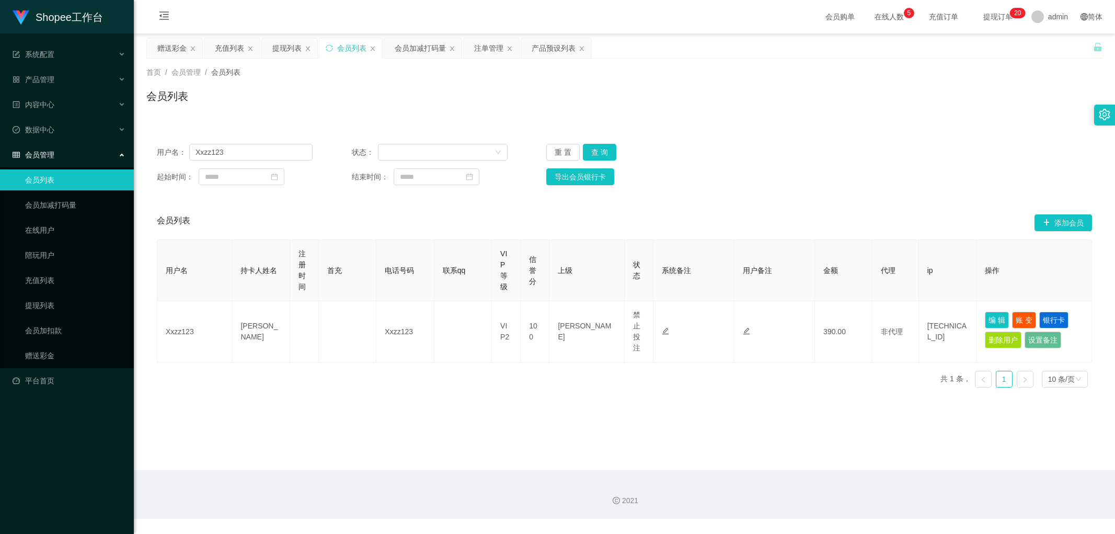
click at [363, 93] on div "会员列表" at bounding box center [624, 100] width 956 height 24
click at [557, 154] on button "重 置" at bounding box center [562, 152] width 33 height 17
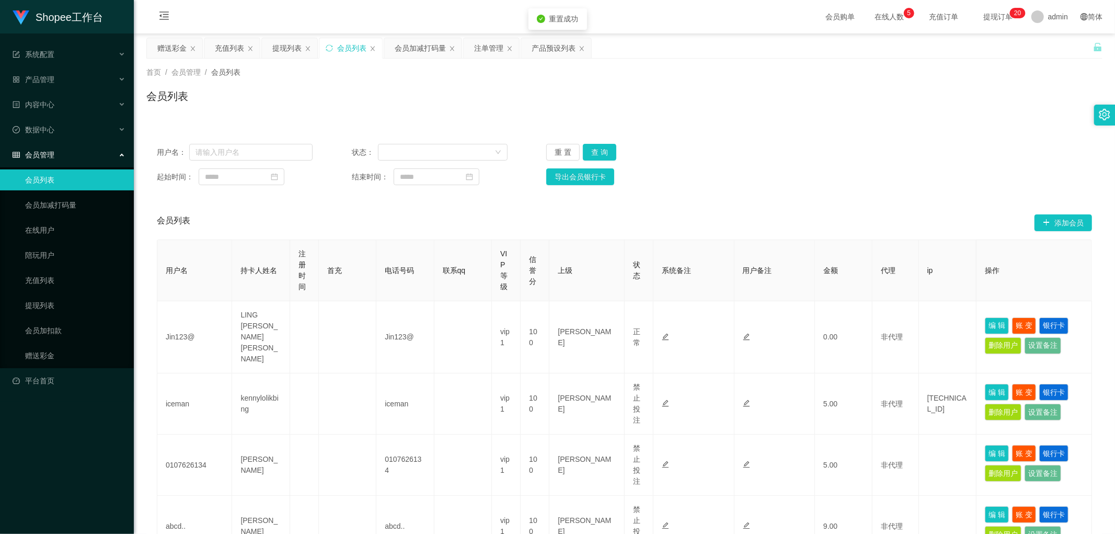
click at [780, 124] on div "用户名： 状态： 重 置 查 询 起始时间： 结束时间： 导出会员银行卡 会员列表 添加会员 用户名 持卡人姓名 注册时间 首充 电话号码 联系qq VIP等…" at bounding box center [624, 533] width 956 height 824
click at [783, 117] on div "首页 / 会员管理 / 会员列表 / 会员列表" at bounding box center [625, 90] width 982 height 62
drag, startPoint x: 561, startPoint y: 150, endPoint x: 719, endPoint y: 129, distance: 159.2
click at [576, 152] on button "重 置" at bounding box center [562, 152] width 33 height 17
drag, startPoint x: 784, startPoint y: 126, endPoint x: 793, endPoint y: 132, distance: 11.2
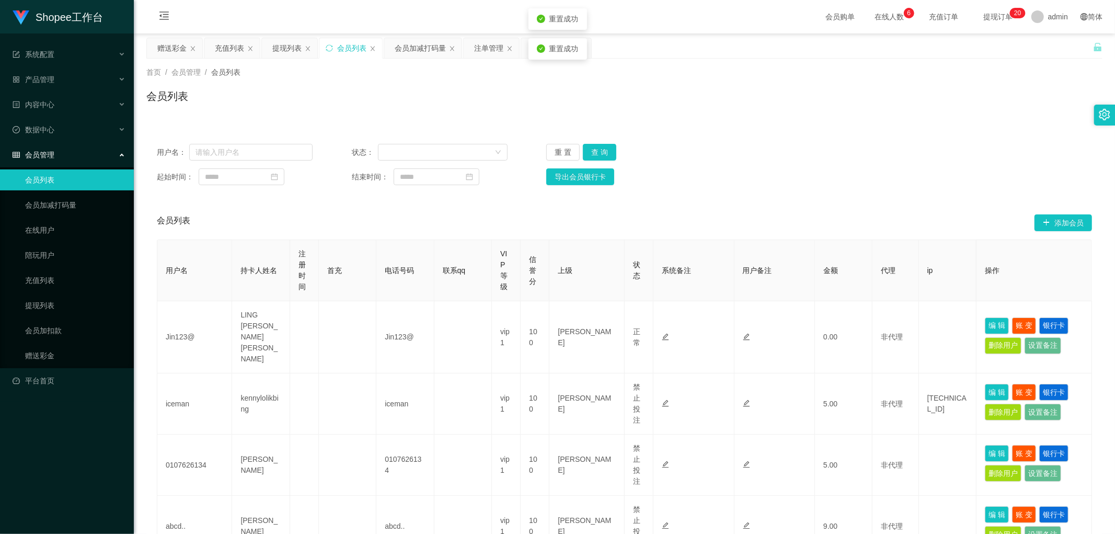
click at [785, 126] on div "用户名： 状态： 重 置 查 询 起始时间： 结束时间： 导出会员银行卡 会员列表 添加会员 用户名 持卡人姓名 注册时间 首充 电话号码 联系qq VIP等…" at bounding box center [624, 533] width 956 height 824
click at [799, 126] on div "用户名： 状态： 重 置 查 询 起始时间： 结束时间： 导出会员银行卡 会员列表 添加会员 用户名 持卡人姓名 注册时间 首充 电话号码 联系qq VIP等…" at bounding box center [624, 533] width 956 height 824
click at [799, 124] on div "用户名： 状态： 重 置 查 询 起始时间： 结束时间： 导出会员银行卡 会员列表 添加会员 用户名 持卡人姓名 注册时间 首充 电话号码 联系qq VIP等…" at bounding box center [624, 533] width 956 height 824
click at [875, 121] on div "用户名： 状态： 重 置 查 询 起始时间： 结束时间： 导出会员银行卡 会员列表 添加会员 用户名 持卡人姓名 注册时间 首充 电话号码 联系qq VIP等…" at bounding box center [624, 533] width 956 height 824
click at [910, 110] on div "会员列表" at bounding box center [624, 100] width 956 height 24
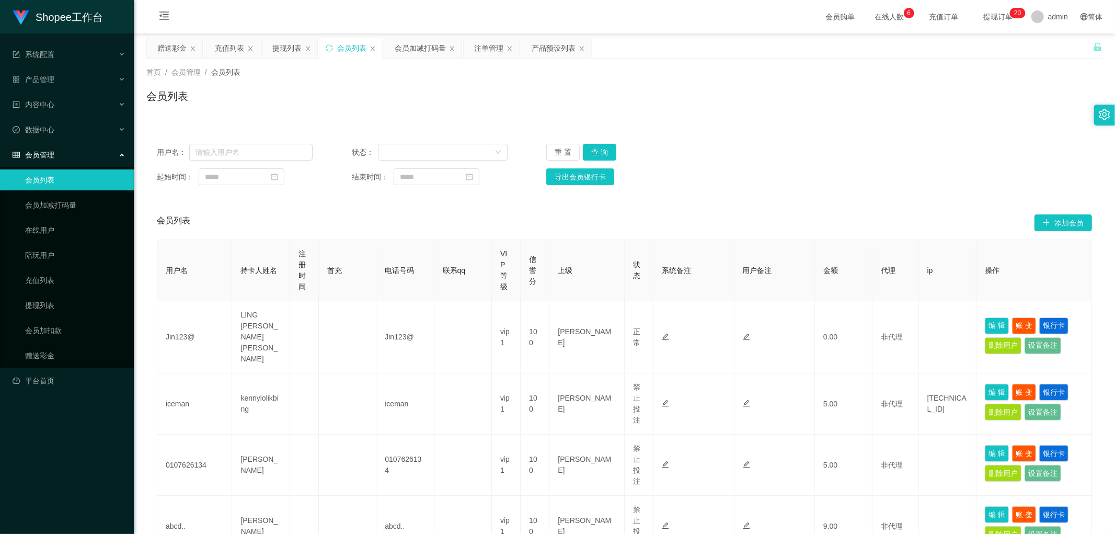
drag, startPoint x: 733, startPoint y: 181, endPoint x: 719, endPoint y: 186, distance: 14.2
click at [732, 183] on div "起始时间： 结束时间： 导出会员银行卡" at bounding box center [625, 176] width 936 height 17
click at [314, 82] on div "首页 / 会员管理 / 会员列表 / 会员列表" at bounding box center [624, 89] width 956 height 45
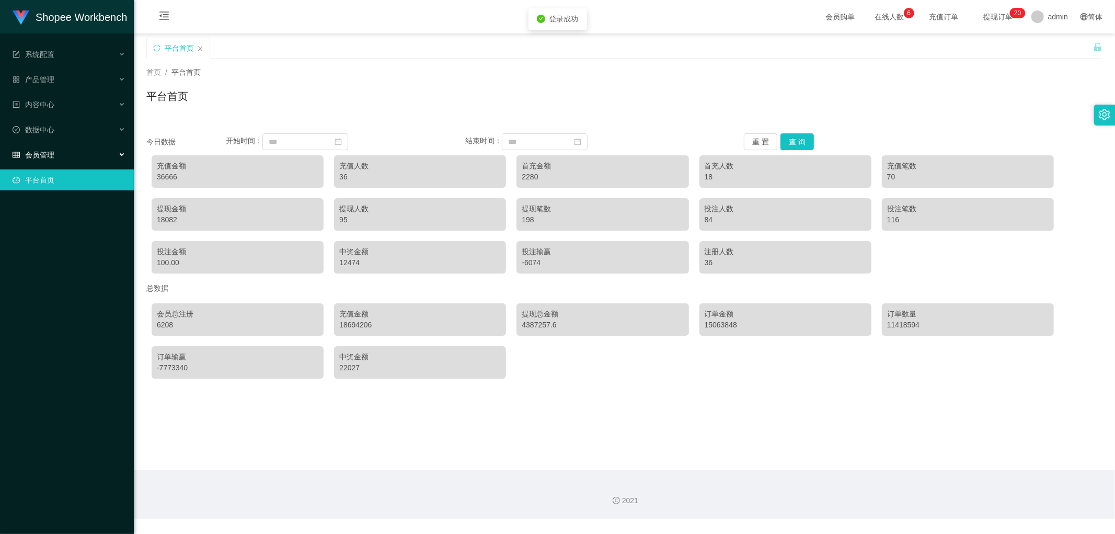
click at [66, 153] on div "会员管理" at bounding box center [67, 154] width 134 height 21
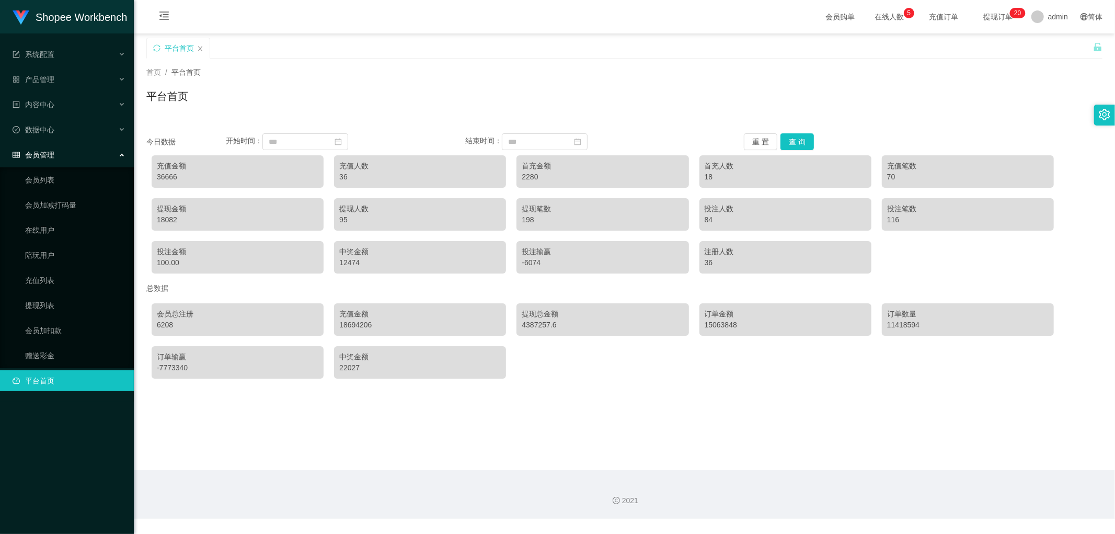
click at [263, 85] on div "首页 / 平台首页 / 平台首页" at bounding box center [624, 89] width 956 height 45
click at [45, 279] on link "充值列表" at bounding box center [75, 280] width 100 height 21
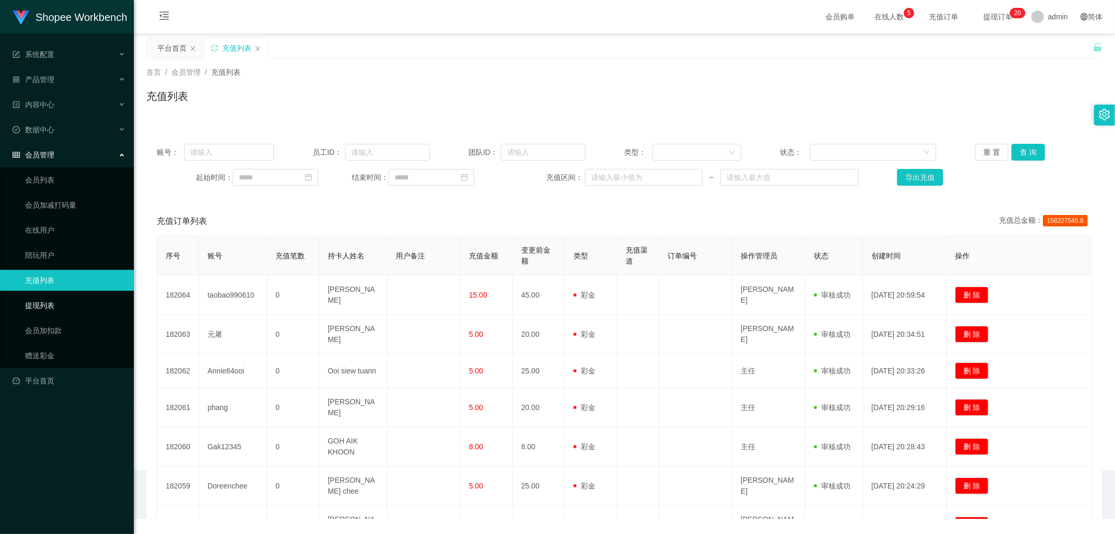
click at [39, 305] on link "提现列表" at bounding box center [75, 305] width 100 height 21
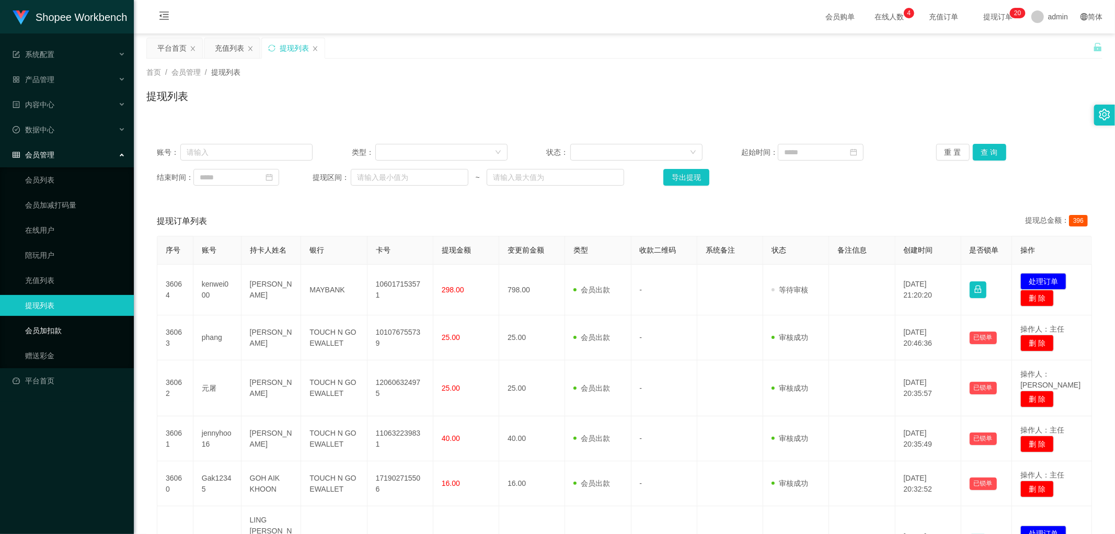
click at [48, 331] on link "会员加扣款" at bounding box center [75, 330] width 100 height 21
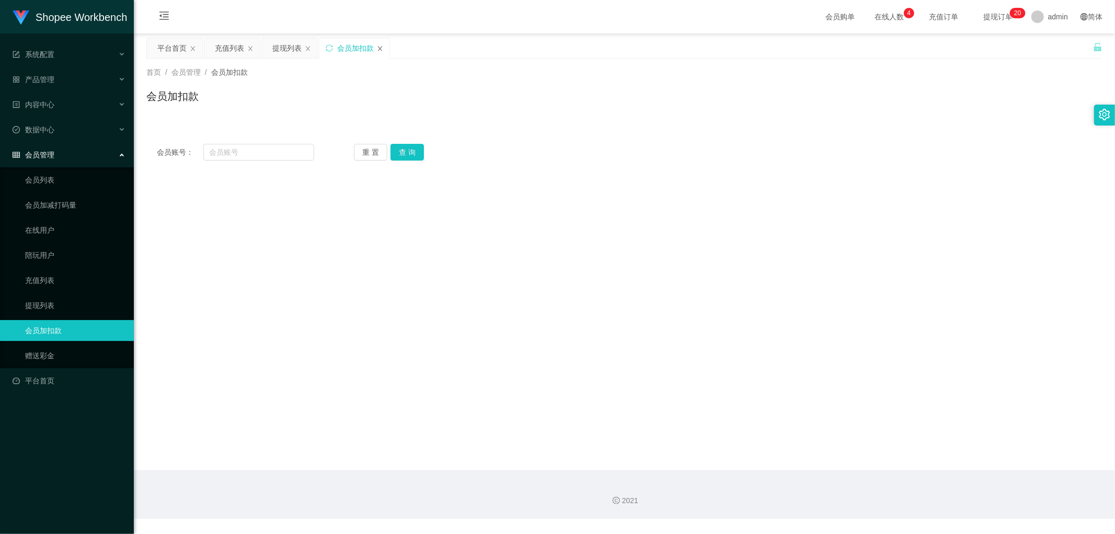
click at [378, 46] on icon "图标: close" at bounding box center [380, 48] width 6 height 6
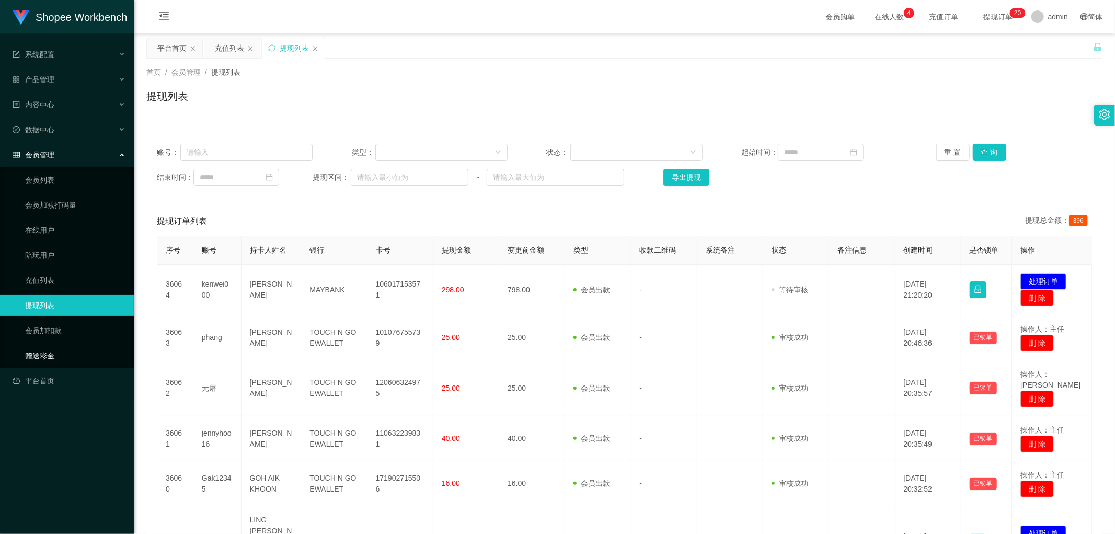
click at [42, 354] on link "赠送彩金" at bounding box center [75, 355] width 100 height 21
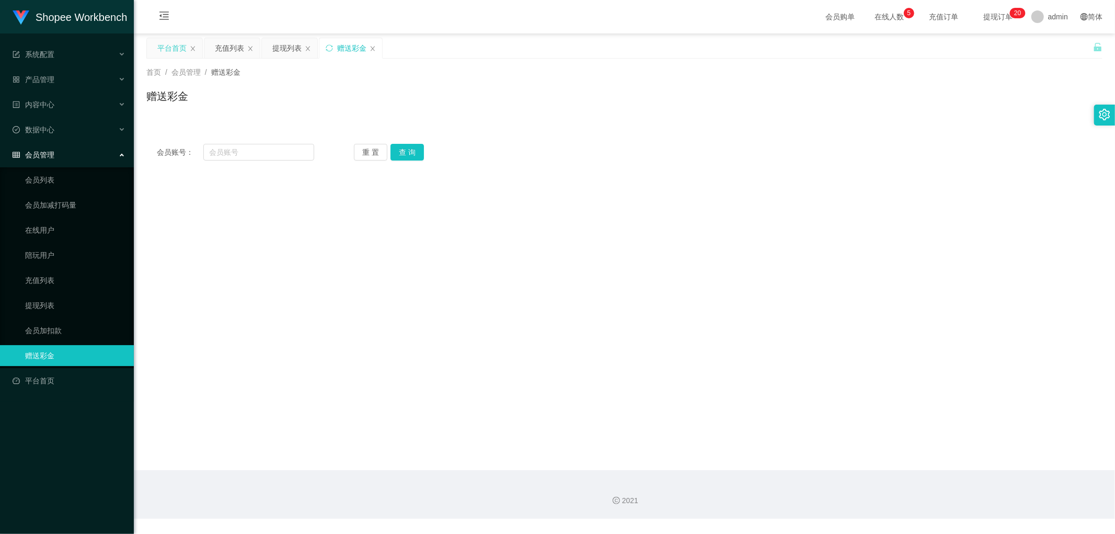
drag, startPoint x: 349, startPoint y: 49, endPoint x: 189, endPoint y: 47, distance: 160.6
click at [189, 47] on div "平台首页 充值列表 提现列表 赠送彩金" at bounding box center [264, 56] width 237 height 36
click at [194, 45] on icon "图标: close" at bounding box center [193, 48] width 6 height 6
click at [190, 47] on icon "图标: close" at bounding box center [193, 48] width 6 height 6
click at [192, 46] on icon "图标: close" at bounding box center [193, 48] width 6 height 6
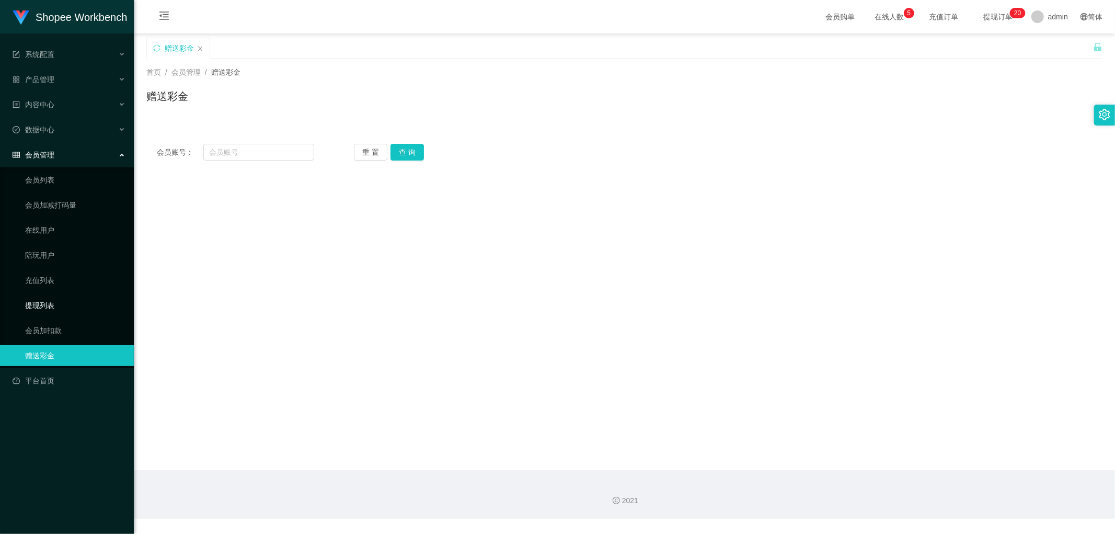
click at [43, 302] on link "提现列表" at bounding box center [75, 305] width 100 height 21
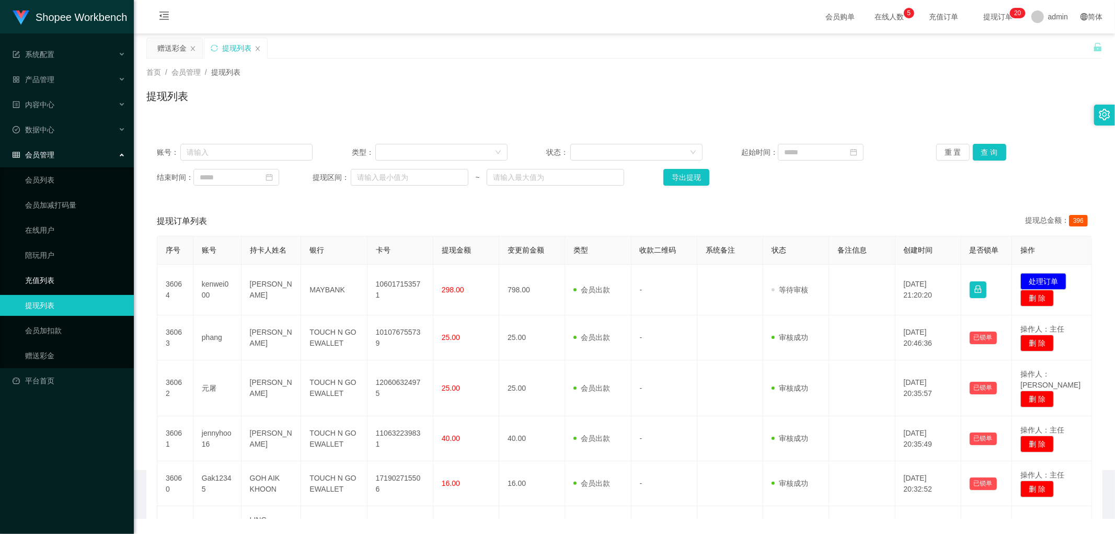
click at [44, 276] on link "充值列表" at bounding box center [75, 280] width 100 height 21
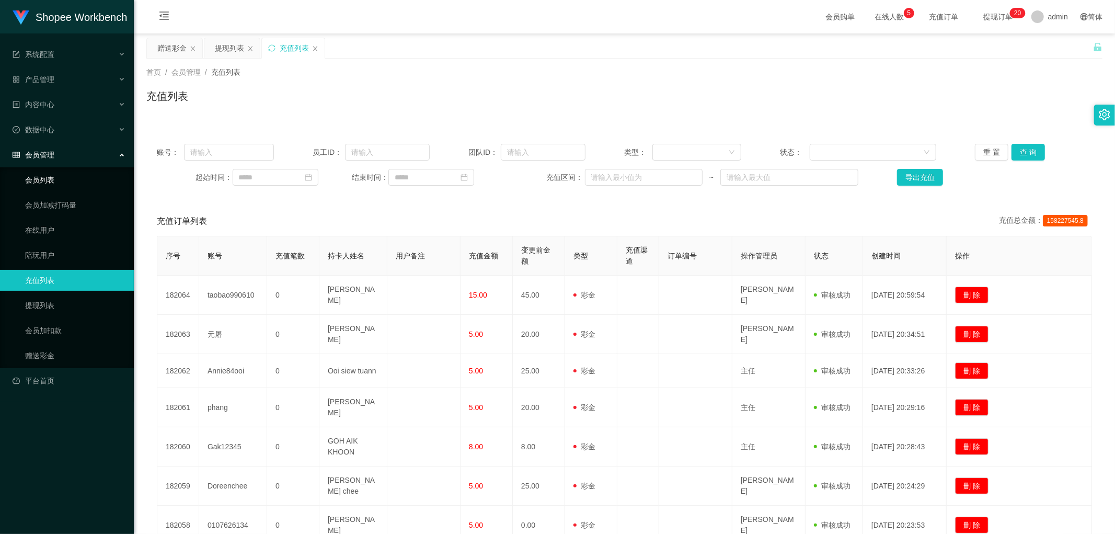
click at [39, 178] on link "会员列表" at bounding box center [75, 179] width 100 height 21
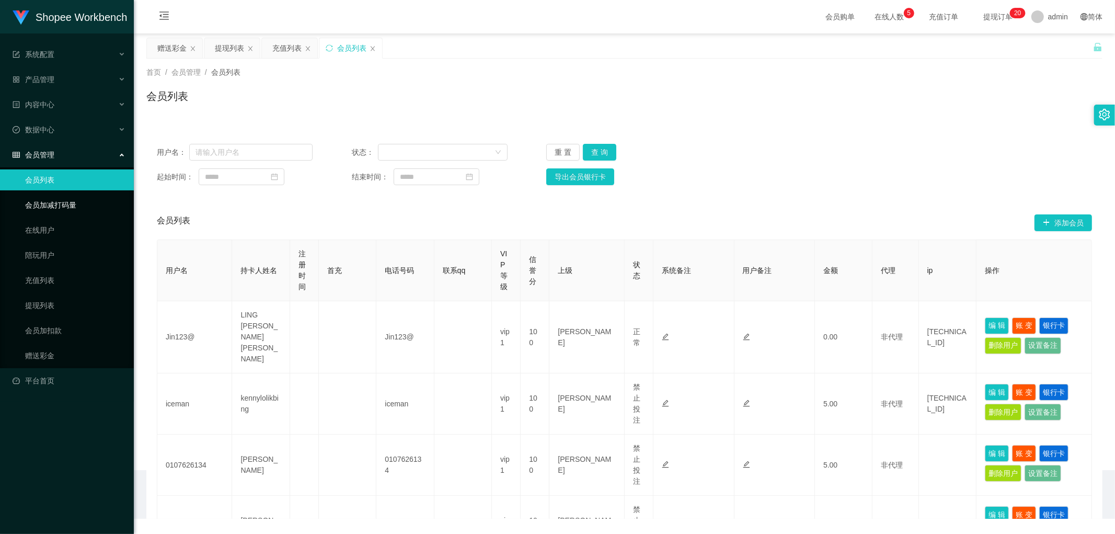
click at [49, 204] on link "会员加减打码量" at bounding box center [75, 205] width 100 height 21
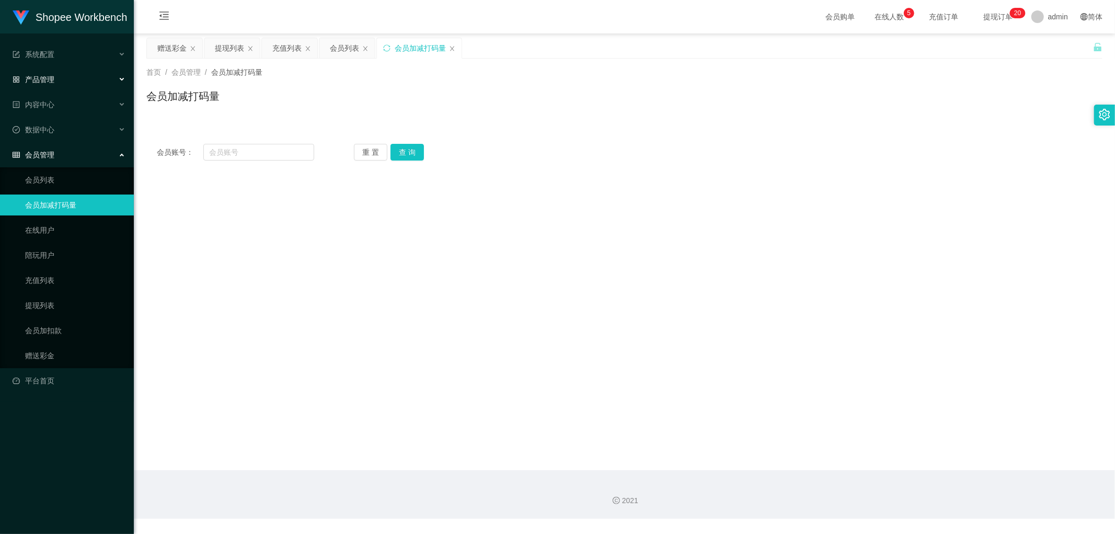
click at [49, 79] on span "产品管理" at bounding box center [34, 79] width 42 height 8
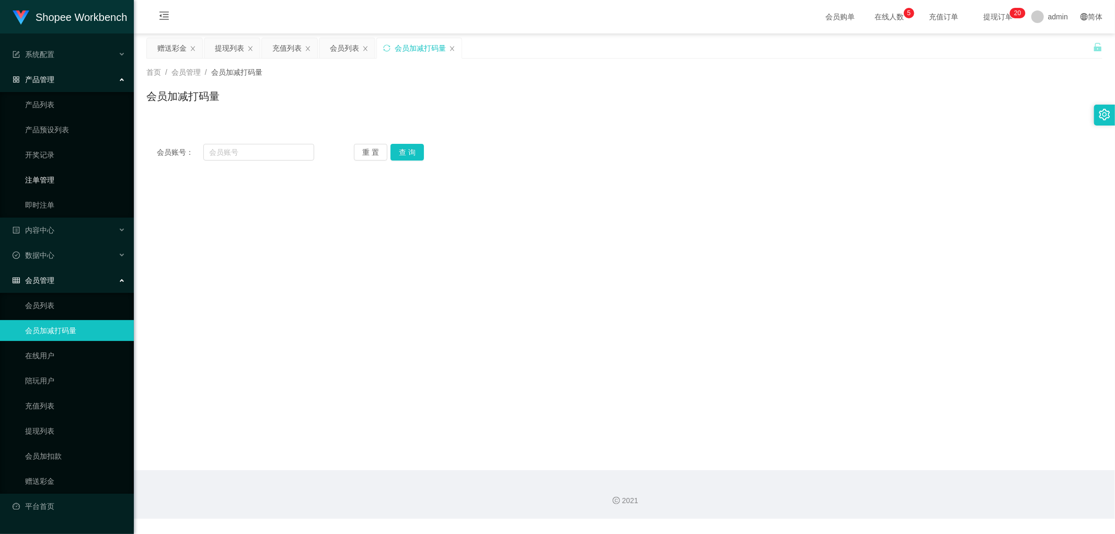
click at [44, 180] on link "注单管理" at bounding box center [75, 179] width 100 height 21
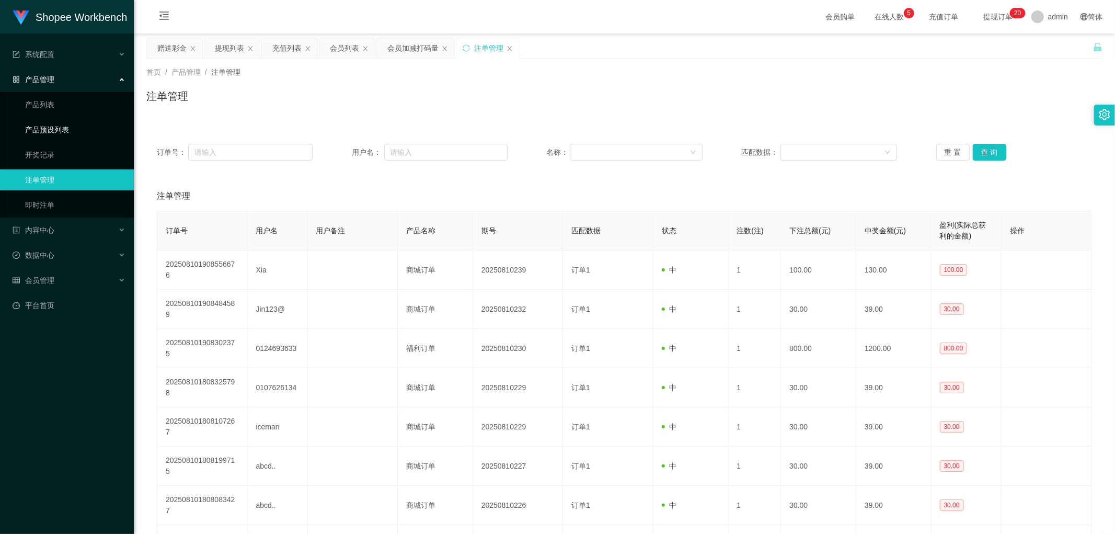
click at [51, 126] on link "产品预设列表" at bounding box center [75, 129] width 100 height 21
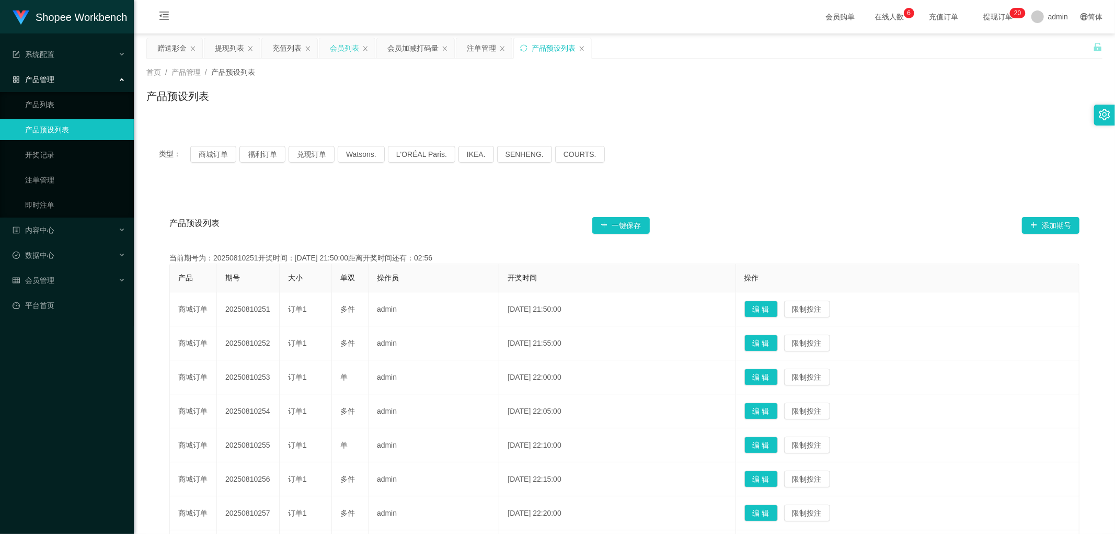
click at [340, 50] on div "会员列表" at bounding box center [344, 48] width 29 height 20
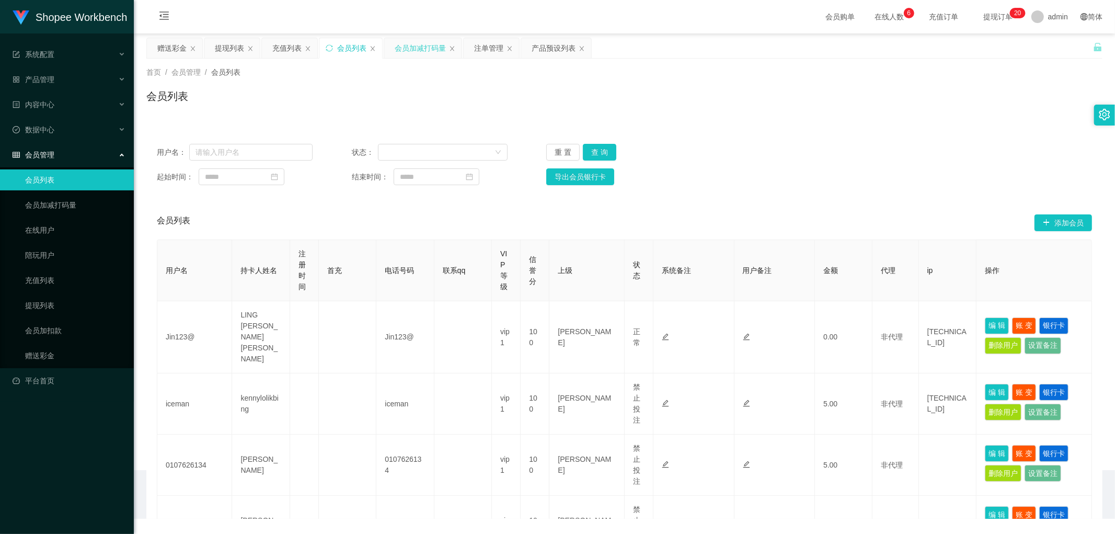
click at [409, 49] on div "会员加减打码量" at bounding box center [420, 48] width 51 height 20
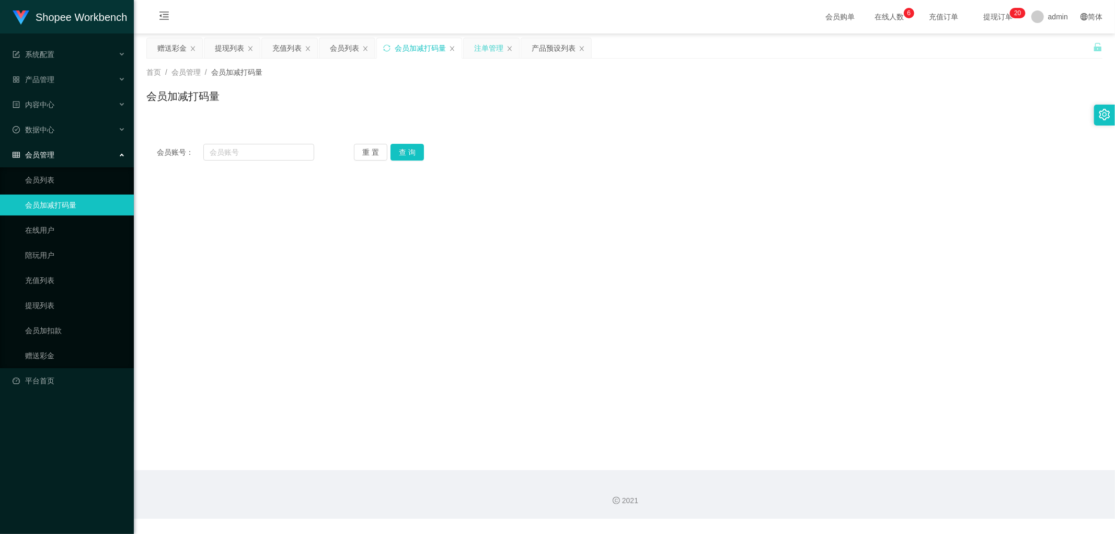
click at [491, 51] on div "注单管理" at bounding box center [488, 48] width 29 height 20
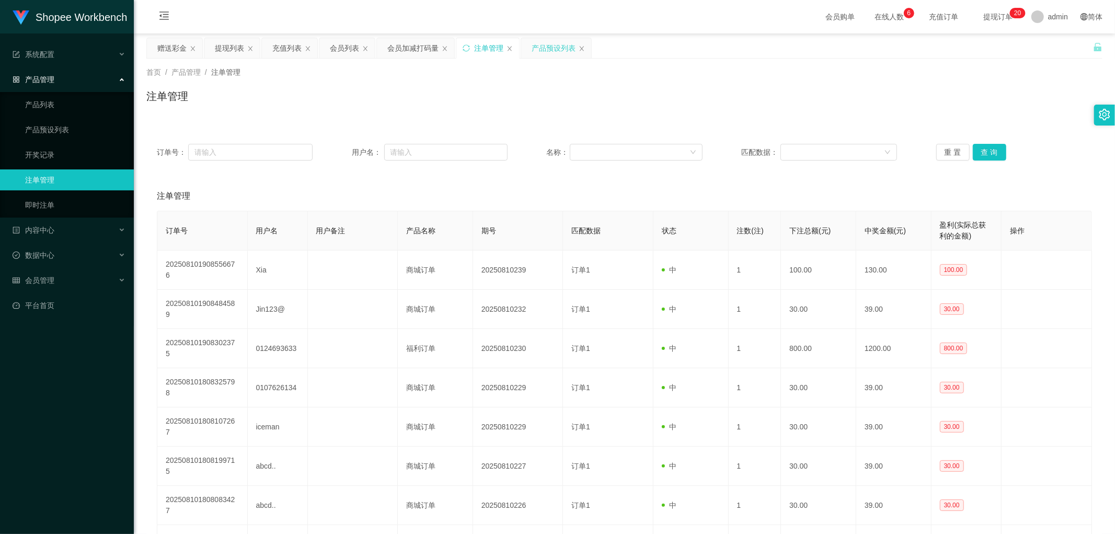
click at [551, 48] on div "产品预设列表" at bounding box center [554, 48] width 44 height 20
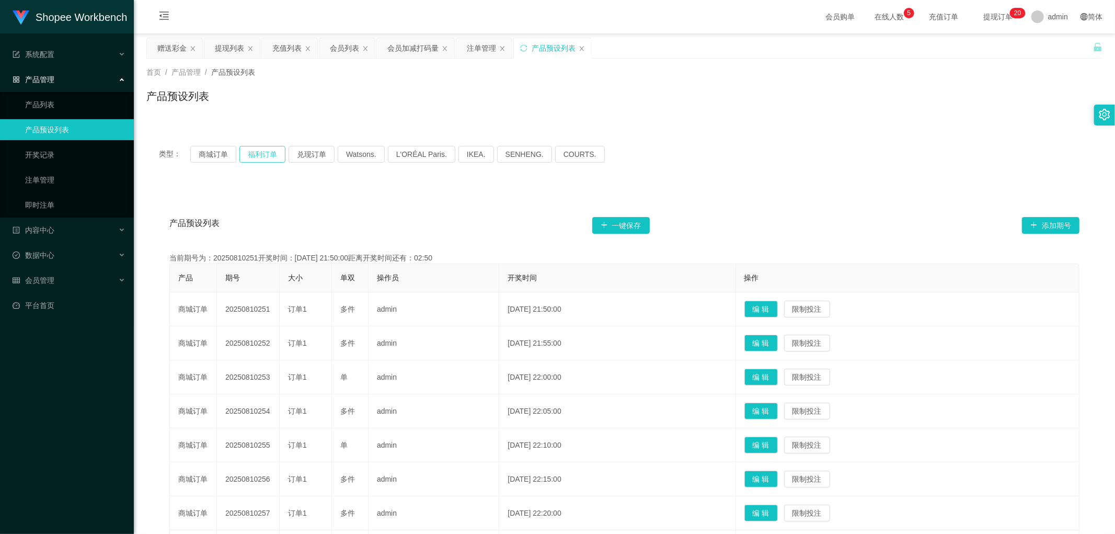
click at [257, 157] on button "福利订单" at bounding box center [263, 154] width 46 height 17
click at [425, 100] on div "产品预设列表" at bounding box center [624, 100] width 956 height 24
click at [161, 43] on div "赠送彩金" at bounding box center [171, 48] width 29 height 20
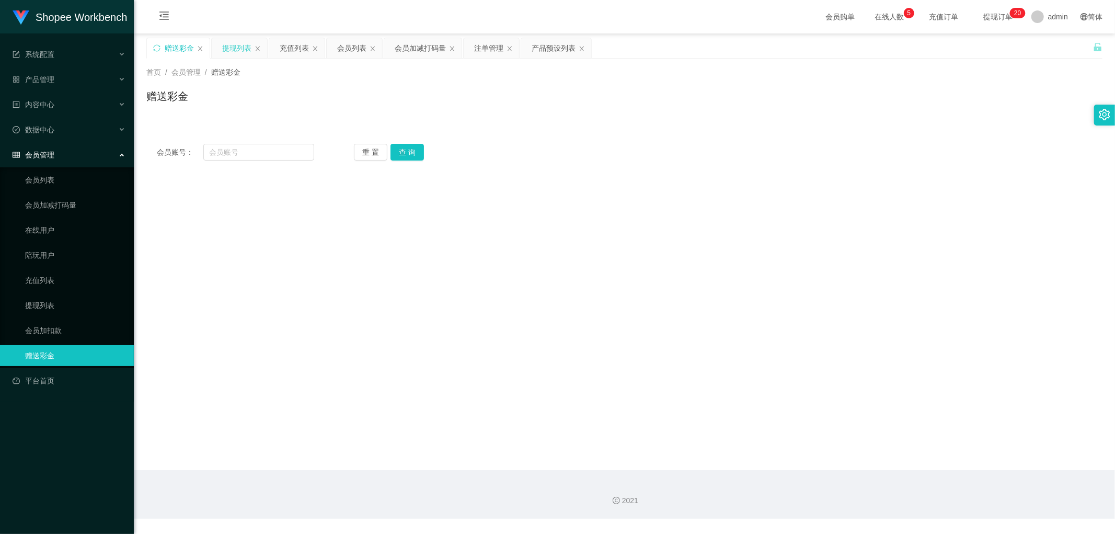
click at [234, 46] on div "提现列表" at bounding box center [236, 48] width 29 height 20
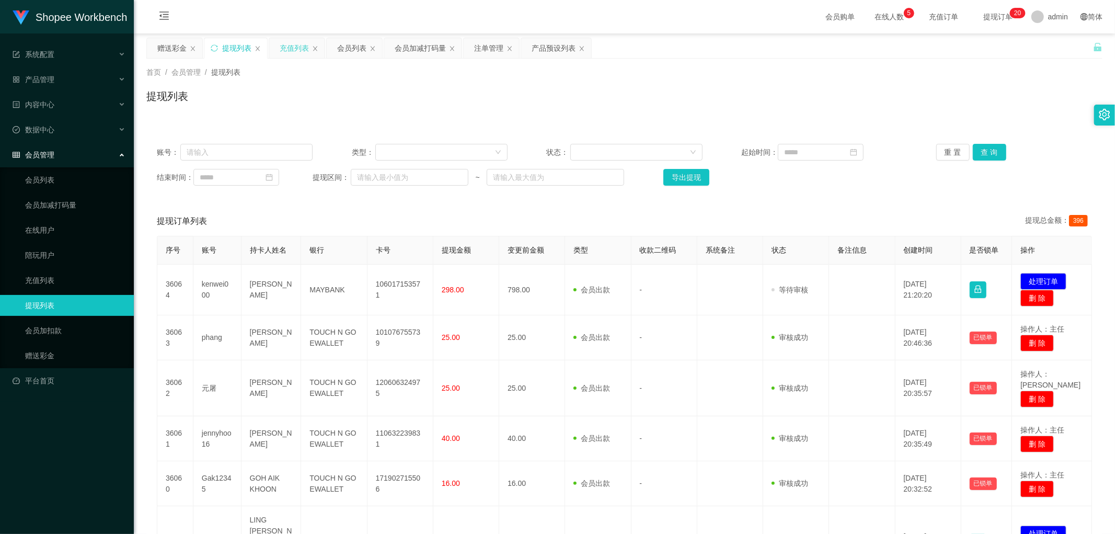
click at [291, 49] on div "充值列表" at bounding box center [294, 48] width 29 height 20
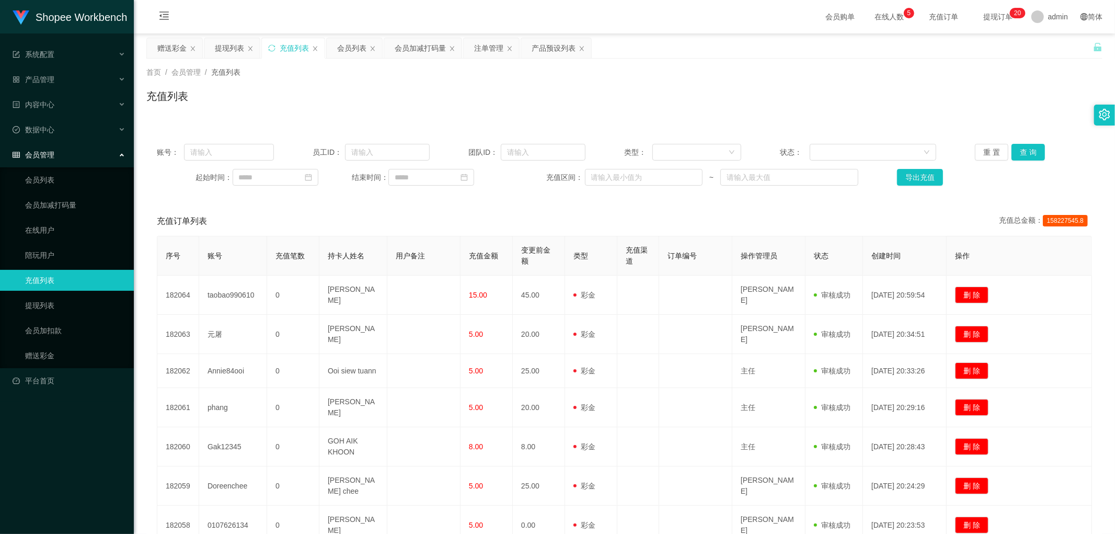
click at [358, 113] on div "首页 / 会员管理 / 充值列表 / 充值列表" at bounding box center [625, 90] width 982 height 62
click at [121, 153] on div "会员管理" at bounding box center [67, 154] width 134 height 21
